Goal: Task Accomplishment & Management: Manage account settings

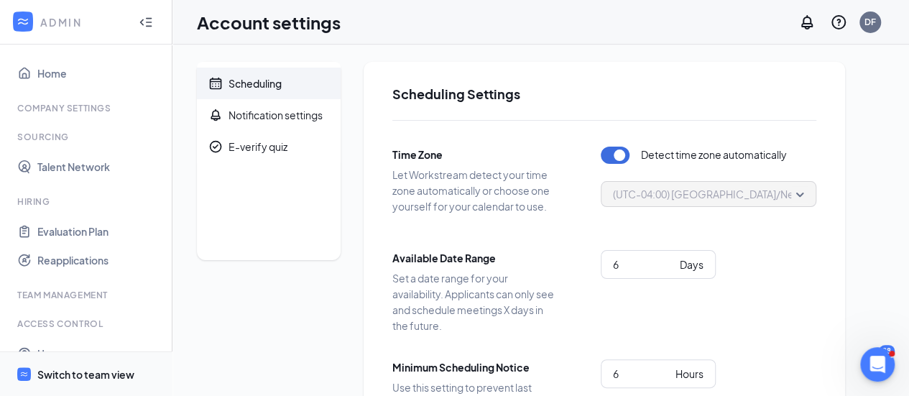
click at [83, 370] on div "Switch to team view" at bounding box center [85, 374] width 97 height 14
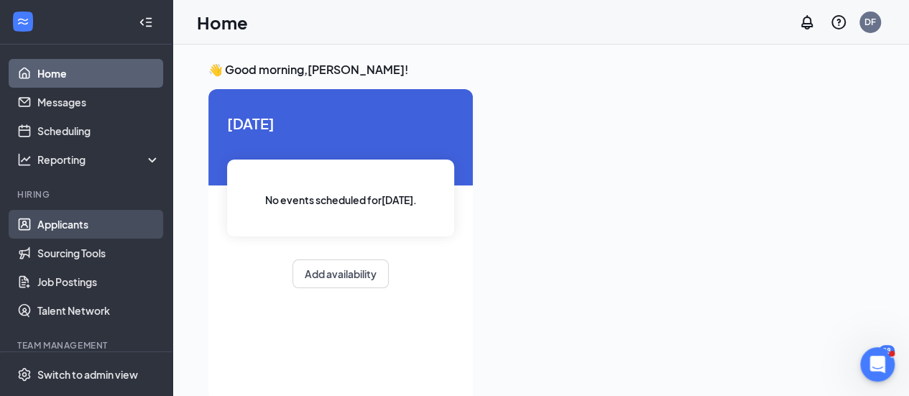
click at [86, 221] on link "Applicants" at bounding box center [98, 224] width 123 height 29
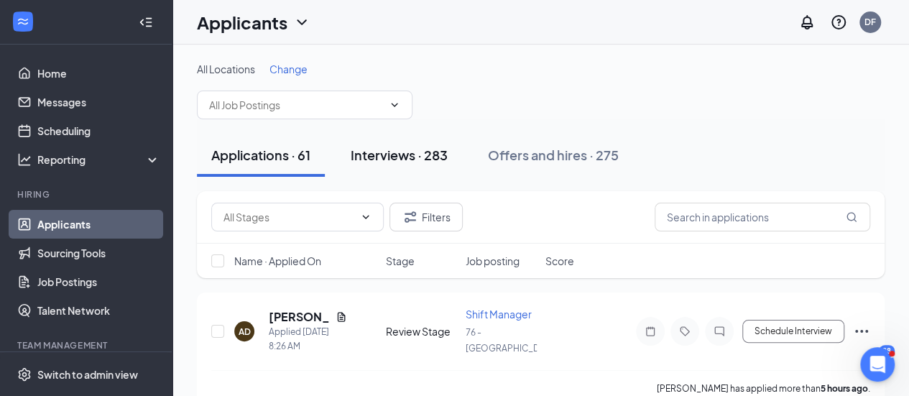
click at [437, 158] on div "Interviews · 283" at bounding box center [399, 155] width 97 height 18
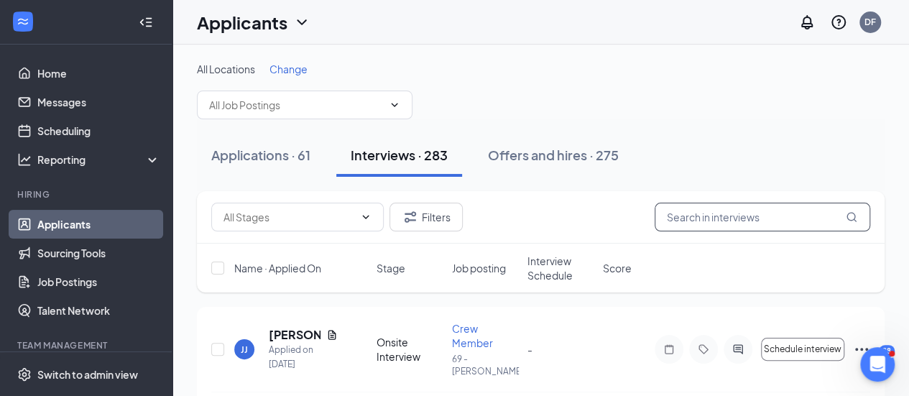
click at [690, 213] on input "text" at bounding box center [763, 217] width 216 height 29
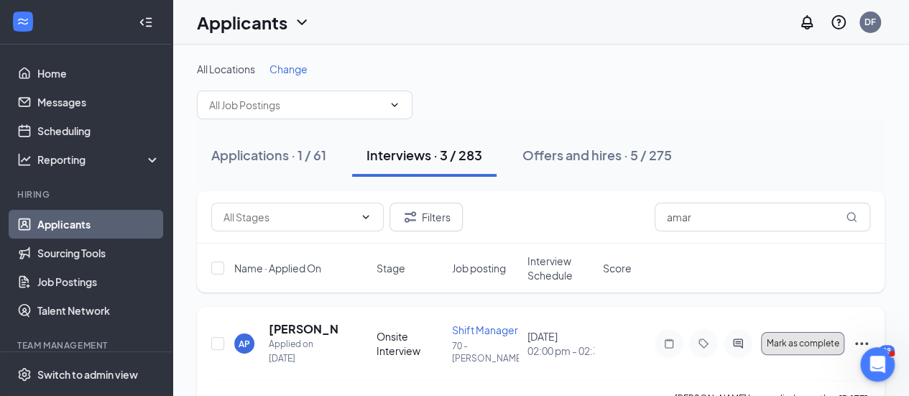
click at [821, 339] on span "Mark as complete" at bounding box center [803, 344] width 73 height 10
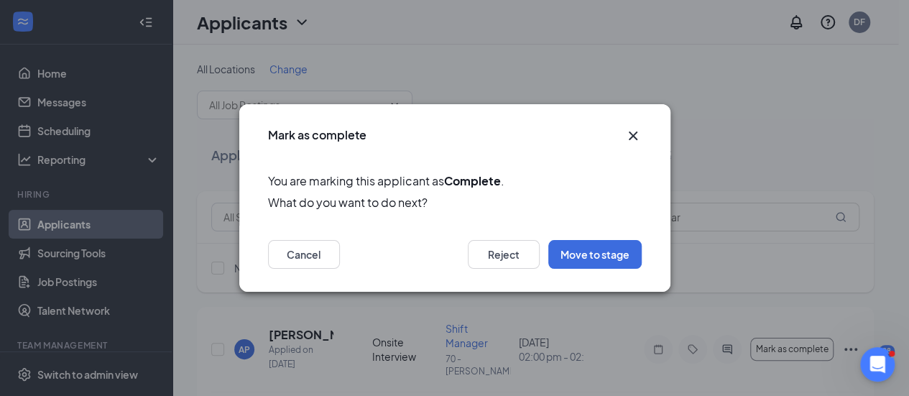
click at [633, 132] on icon "Cross" at bounding box center [633, 135] width 17 height 17
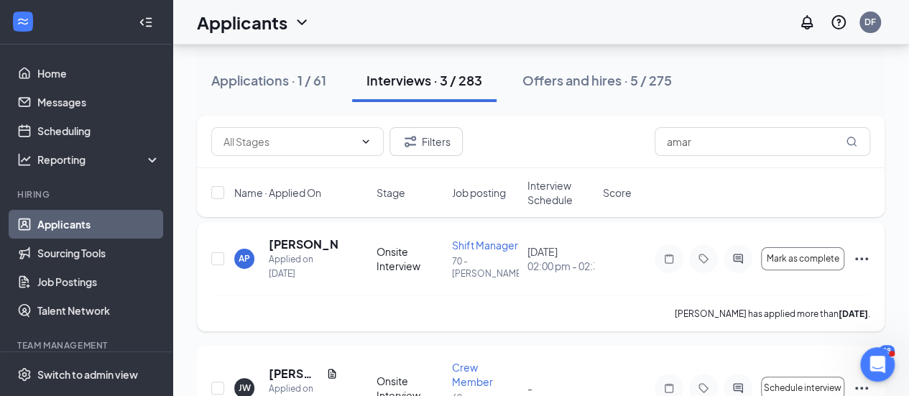
scroll to position [72, 0]
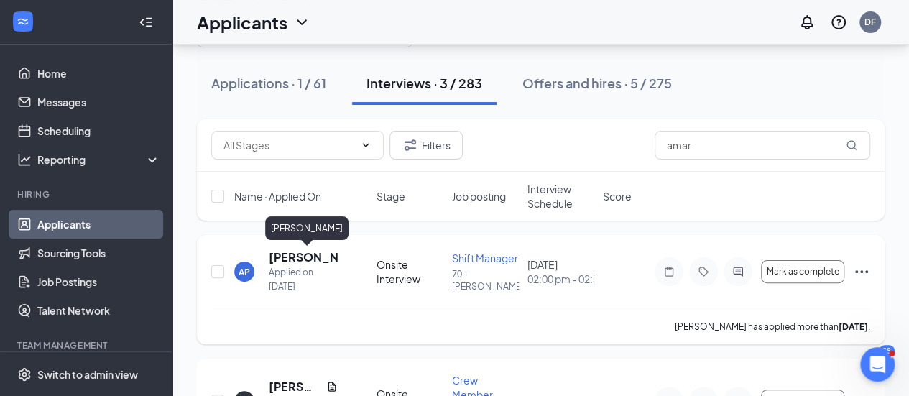
click at [292, 257] on h5 "[PERSON_NAME]" at bounding box center [303, 257] width 69 height 16
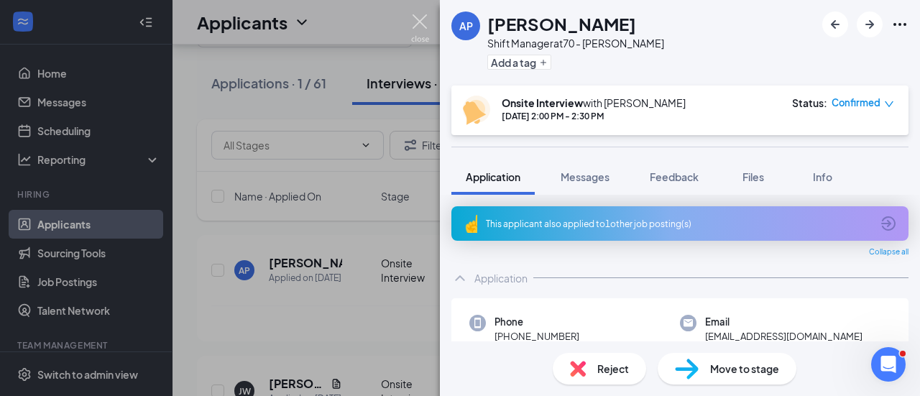
click at [420, 20] on img at bounding box center [420, 28] width 18 height 28
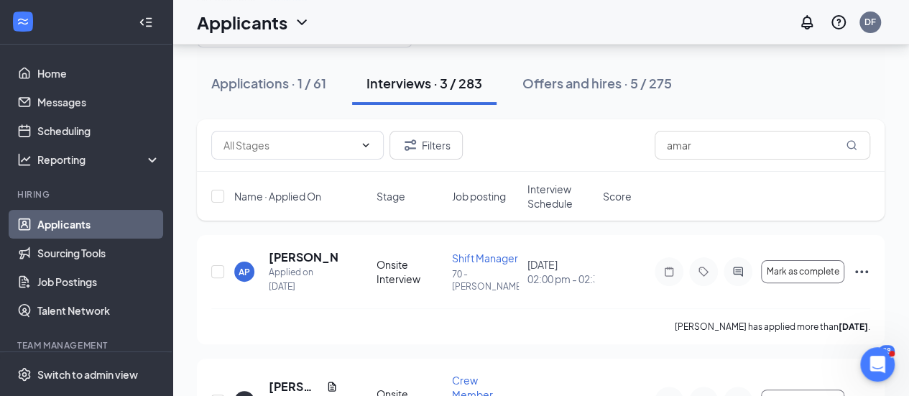
scroll to position [283, 0]
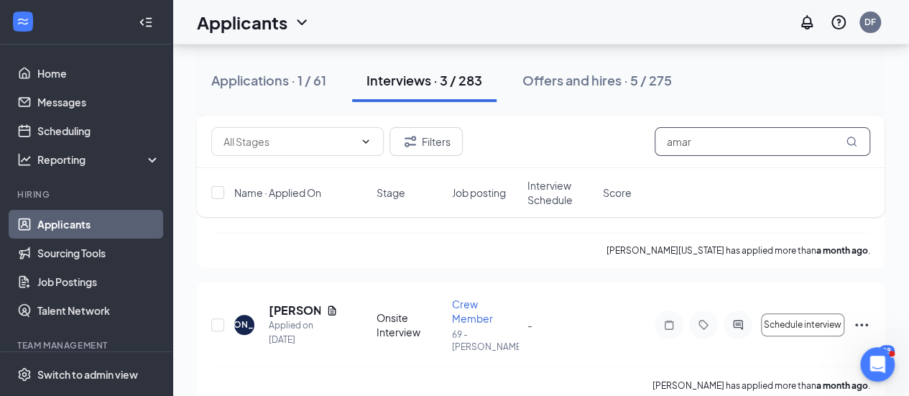
click at [701, 143] on input "amar" at bounding box center [763, 141] width 216 height 29
type input "a"
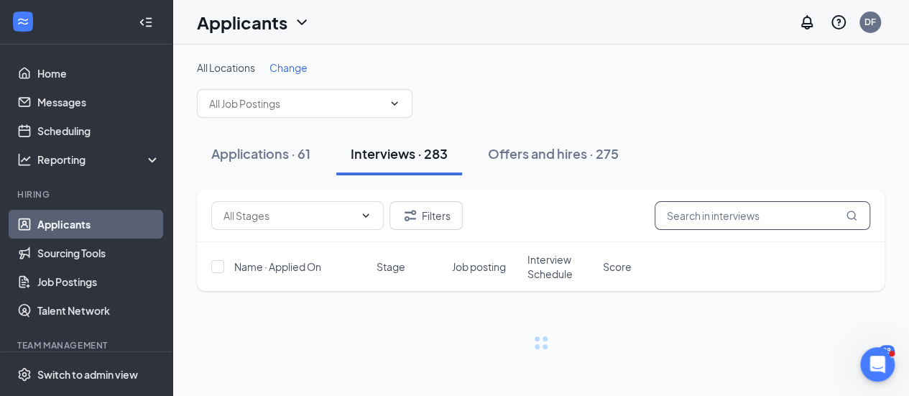
scroll to position [1, 0]
